Goal: Information Seeking & Learning: Check status

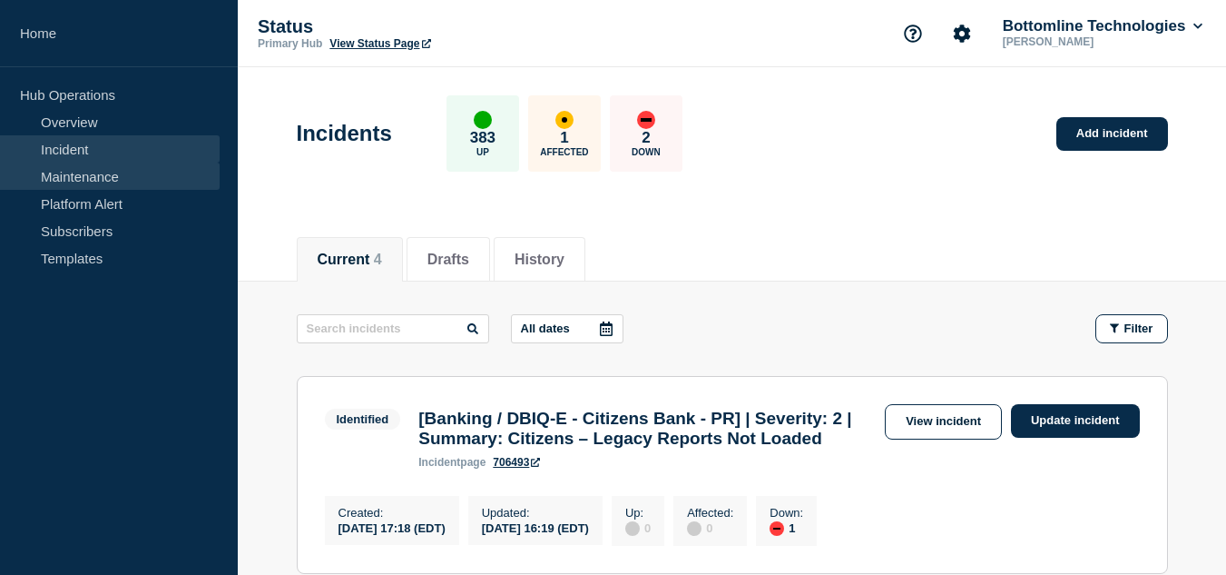
click at [81, 179] on link "Maintenance" at bounding box center [110, 175] width 220 height 27
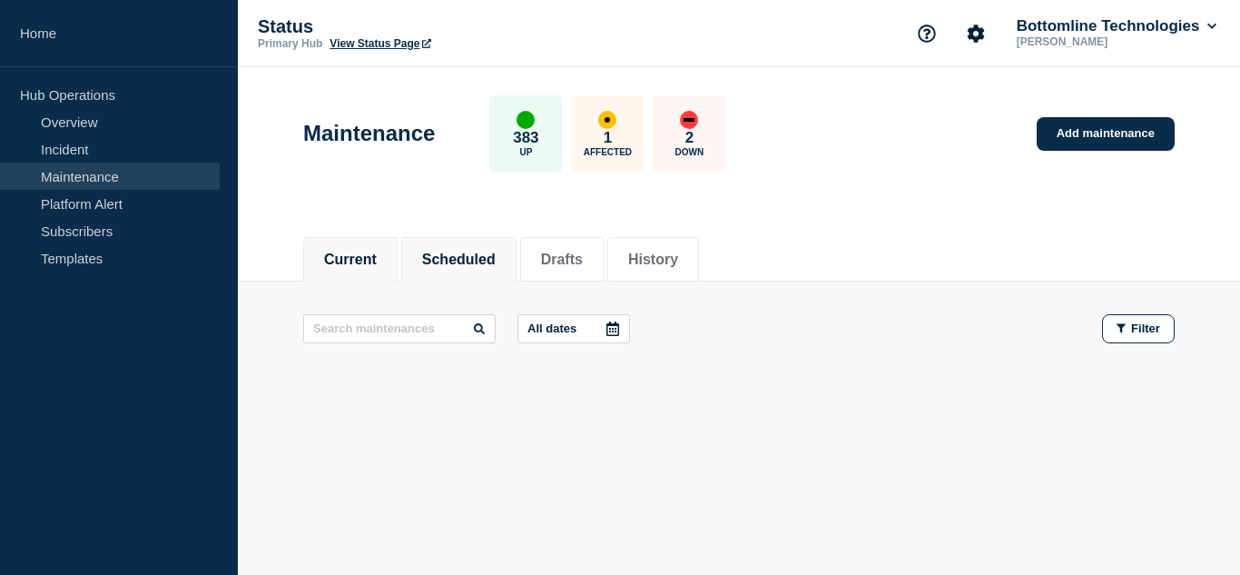
click at [465, 258] on button "Scheduled" at bounding box center [459, 259] width 74 height 16
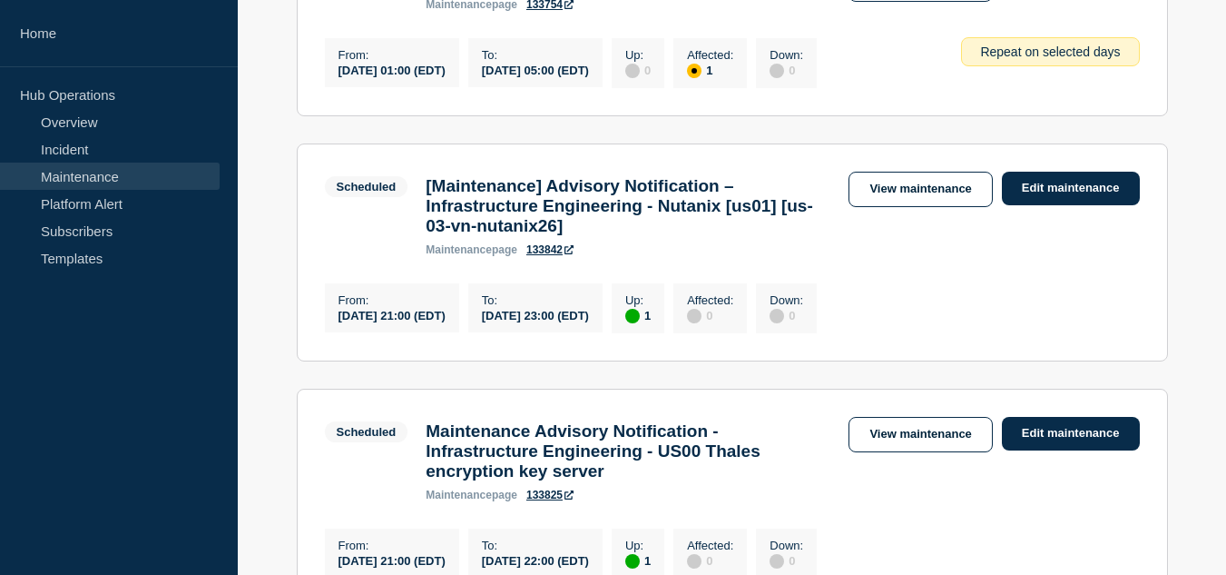
scroll to position [1634, 0]
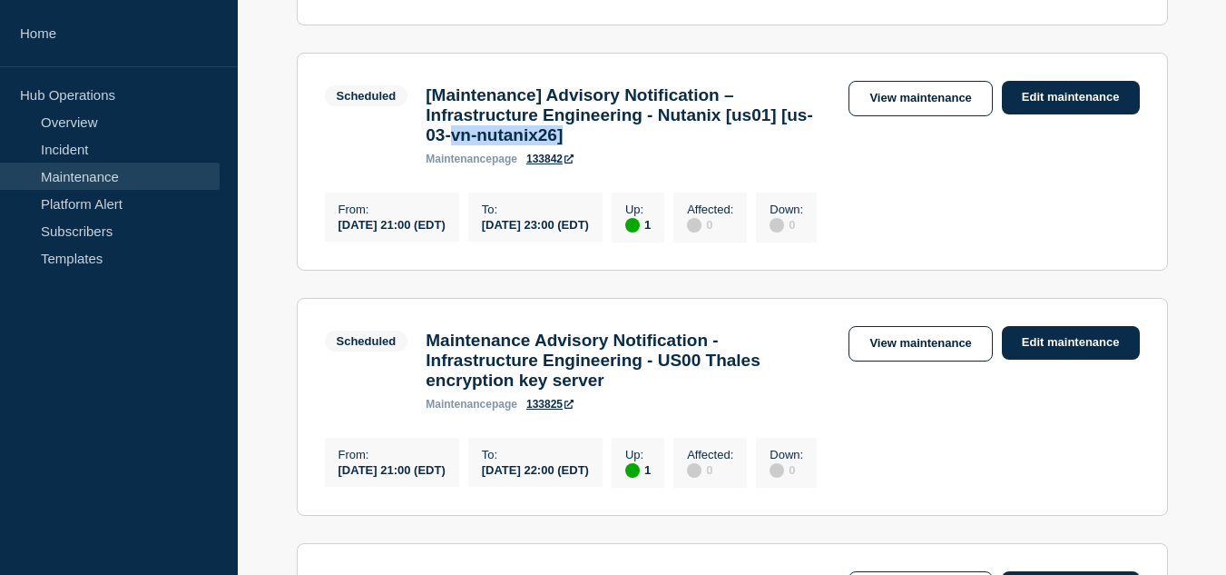
drag, startPoint x: 665, startPoint y: 232, endPoint x: 556, endPoint y: 233, distance: 109.8
click at [556, 145] on h3 "[Maintenance] Advisory Notification – Infrastructure Engineering - Nutanix [us0…" at bounding box center [628, 115] width 405 height 60
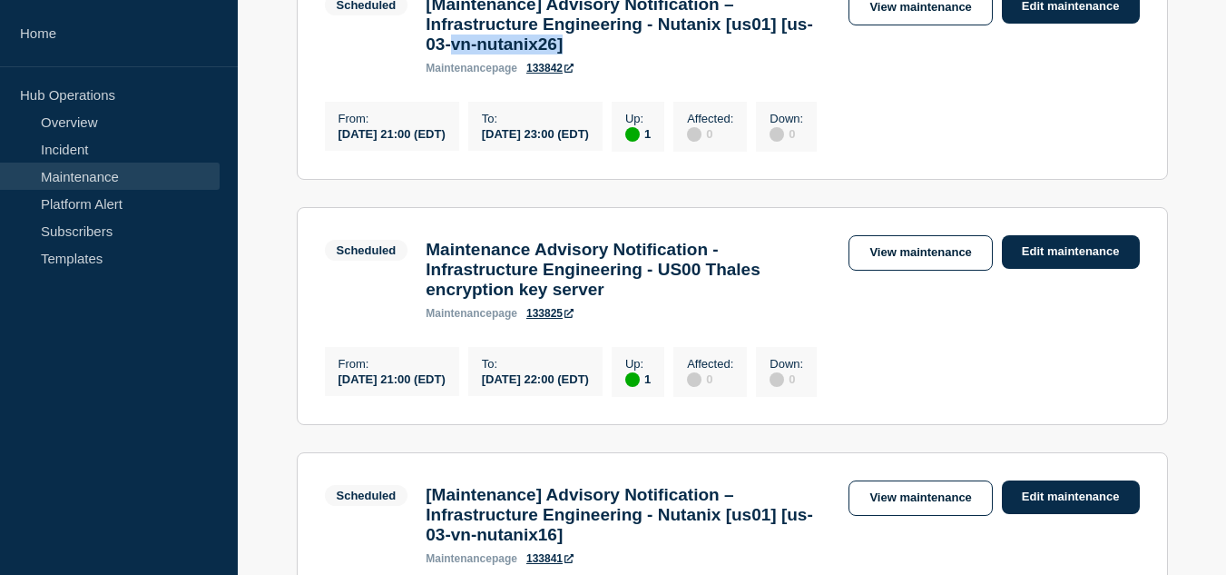
scroll to position [1816, 0]
